Goal: Find specific page/section: Find specific page/section

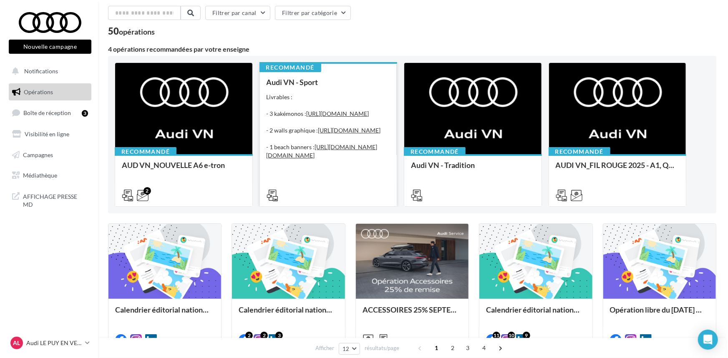
scroll to position [76, 0]
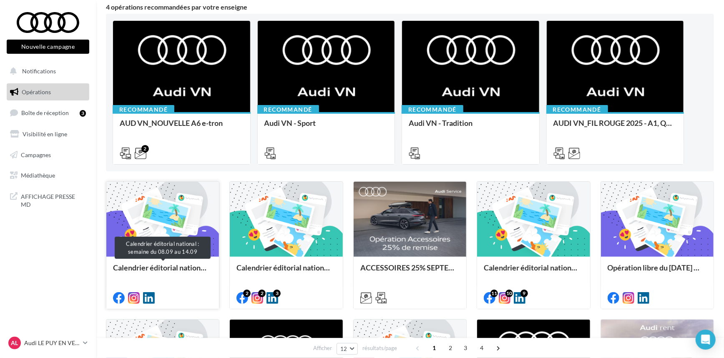
click at [177, 269] on div "Calendrier éditorial national : semaine du 08.09 au 14.09" at bounding box center [162, 272] width 99 height 17
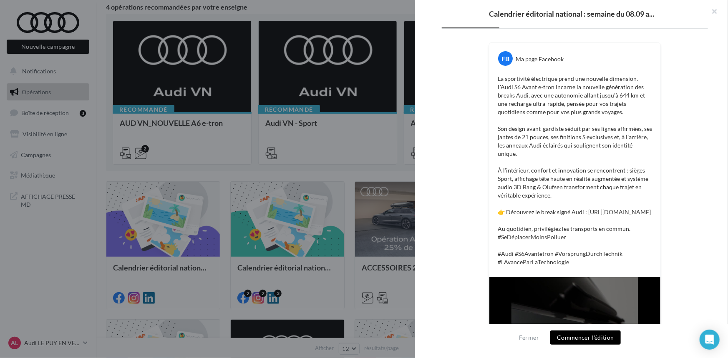
scroll to position [0, 0]
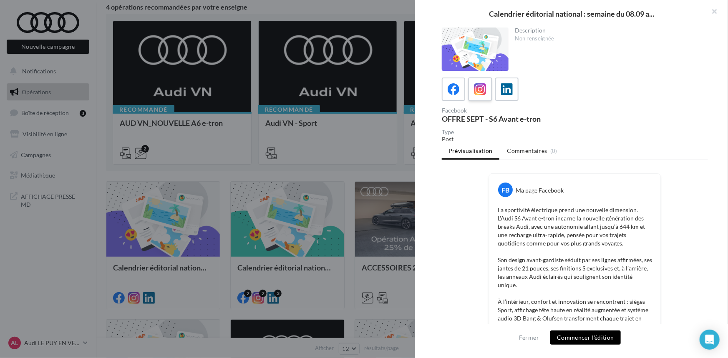
click at [476, 93] on icon at bounding box center [480, 89] width 12 height 12
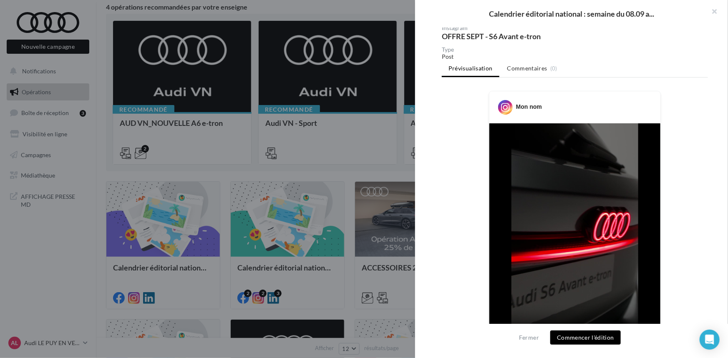
scroll to position [46, 0]
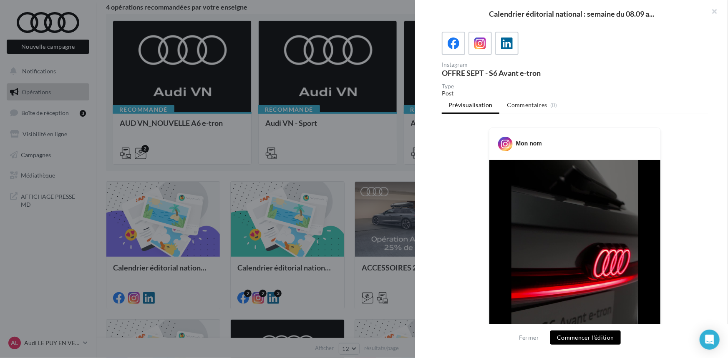
click at [521, 40] on div at bounding box center [575, 43] width 266 height 23
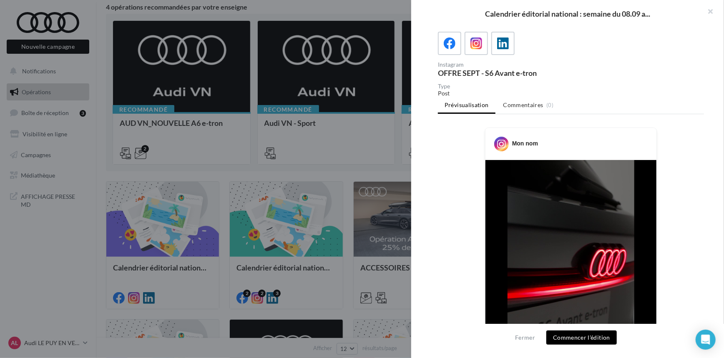
click at [335, 142] on div at bounding box center [362, 179] width 724 height 358
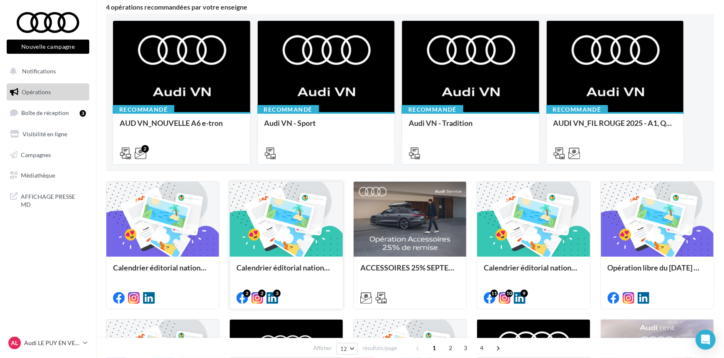
click at [287, 222] on div at bounding box center [286, 220] width 113 height 76
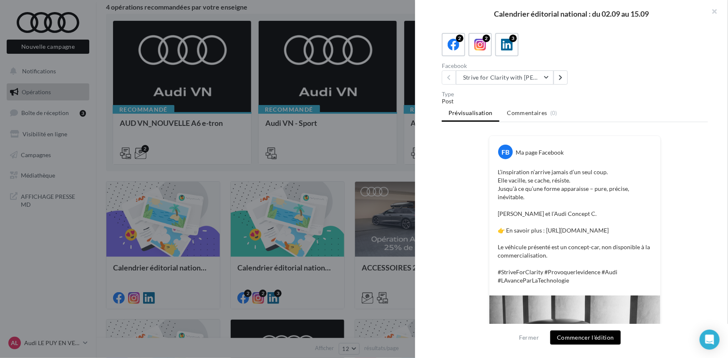
scroll to position [0, 0]
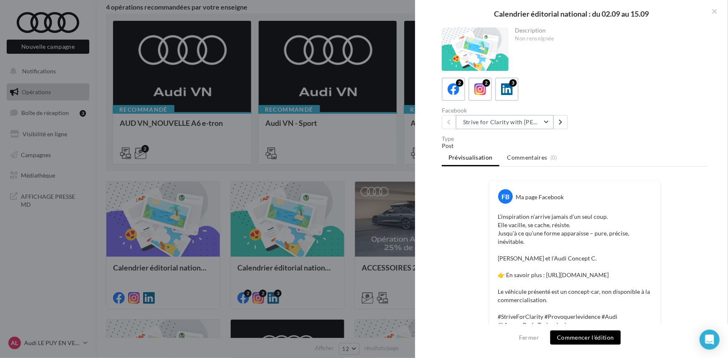
click at [531, 123] on button "Strive for Clarity with [PERSON_NAME] | Gallery 3" at bounding box center [505, 122] width 98 height 14
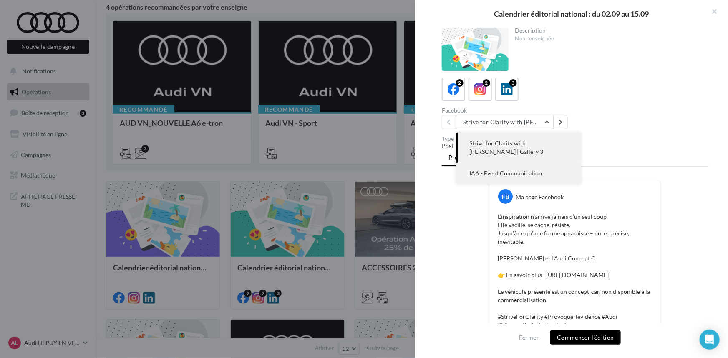
click at [517, 170] on span "IAA - Event Communication" at bounding box center [505, 173] width 73 height 7
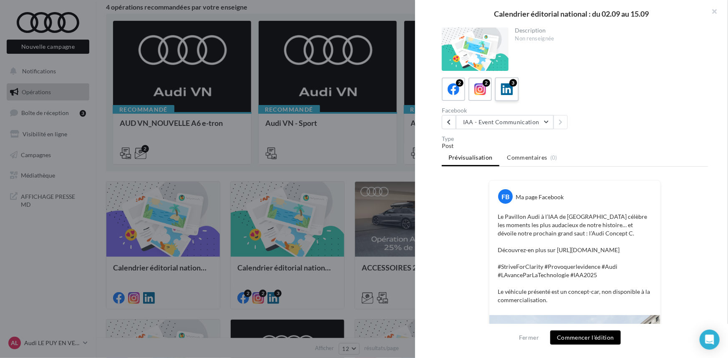
click at [508, 87] on icon at bounding box center [507, 89] width 12 height 12
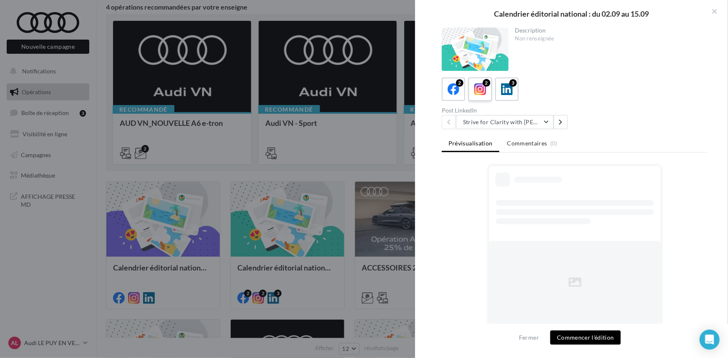
click at [481, 98] on label "2" at bounding box center [480, 89] width 24 height 24
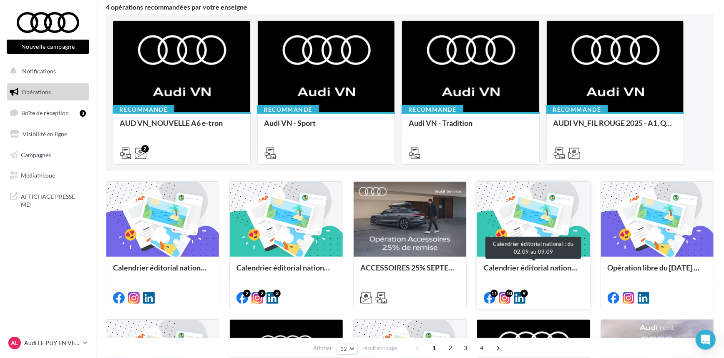
click at [554, 267] on div "Calendrier éditorial national : du 02.09 au 09.09" at bounding box center [533, 272] width 99 height 17
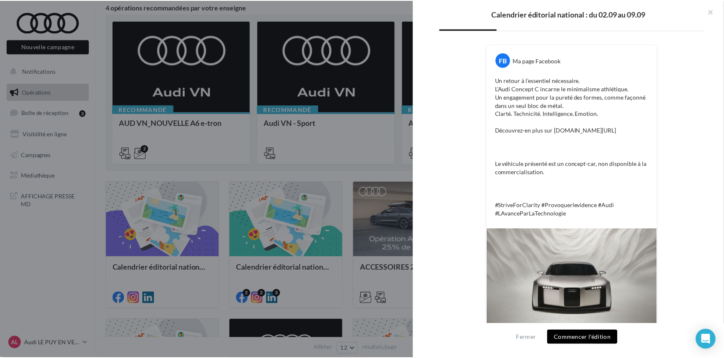
scroll to position [25, 0]
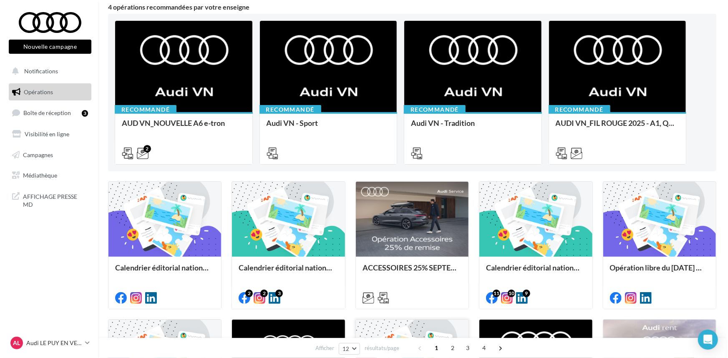
scroll to position [227, 0]
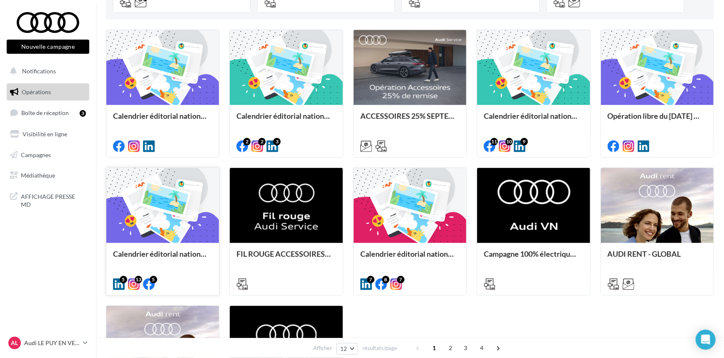
click at [137, 225] on div at bounding box center [162, 206] width 113 height 76
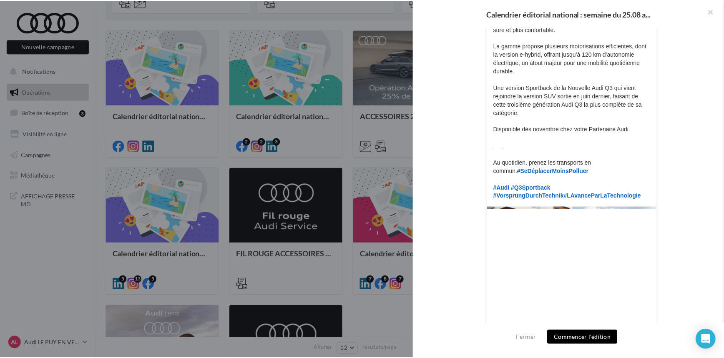
scroll to position [265, 0]
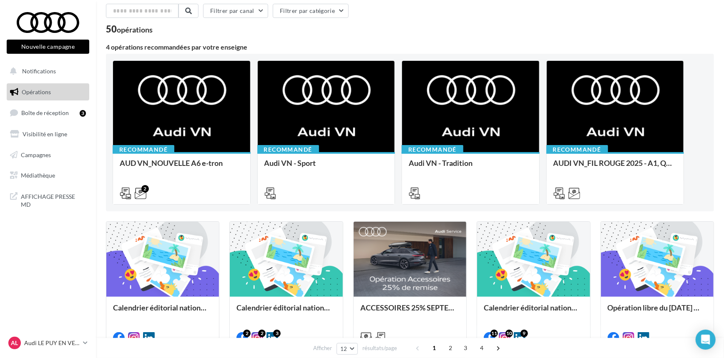
scroll to position [0, 0]
